Goal: Task Accomplishment & Management: Manage account settings

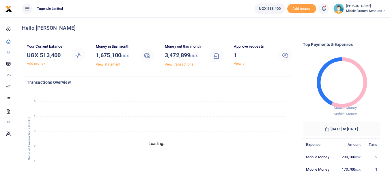
scroll to position [5, 5]
click at [240, 65] on link "View all" at bounding box center [240, 64] width 12 height 4
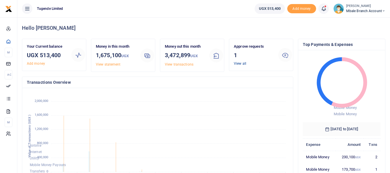
click at [243, 63] on link "View all" at bounding box center [240, 64] width 12 height 4
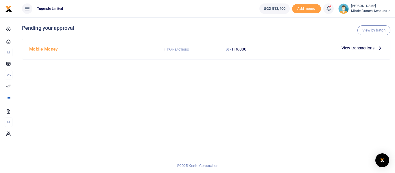
click at [358, 47] on span "View transactions" at bounding box center [357, 48] width 33 height 6
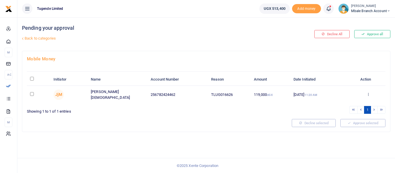
click at [31, 93] on input "checkbox" at bounding box center [32, 94] width 4 height 4
checkbox input "true"
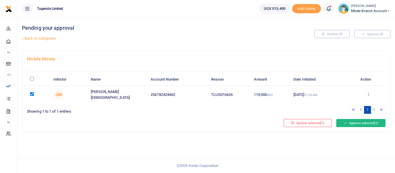
click at [356, 122] on button "Approve selected (1)" at bounding box center [360, 123] width 49 height 8
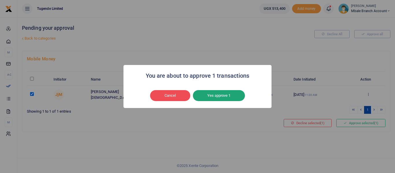
click at [219, 93] on button "Yes approve 1" at bounding box center [219, 95] width 52 height 11
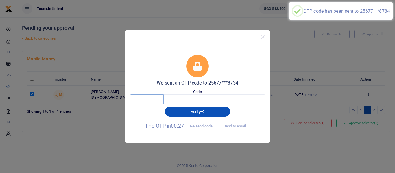
click at [151, 101] on input "text" at bounding box center [147, 99] width 34 height 10
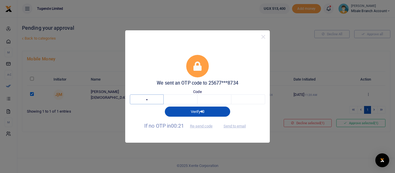
type input "8"
type input "2"
type input "1"
type input "2"
